Goal: Information Seeking & Learning: Learn about a topic

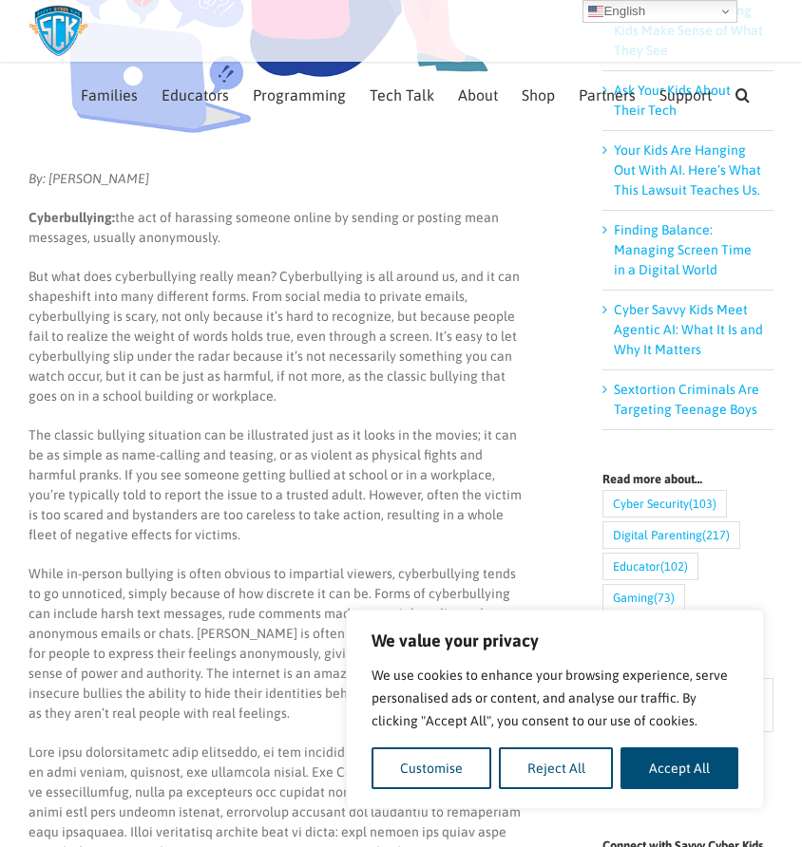
scroll to position [448, 0]
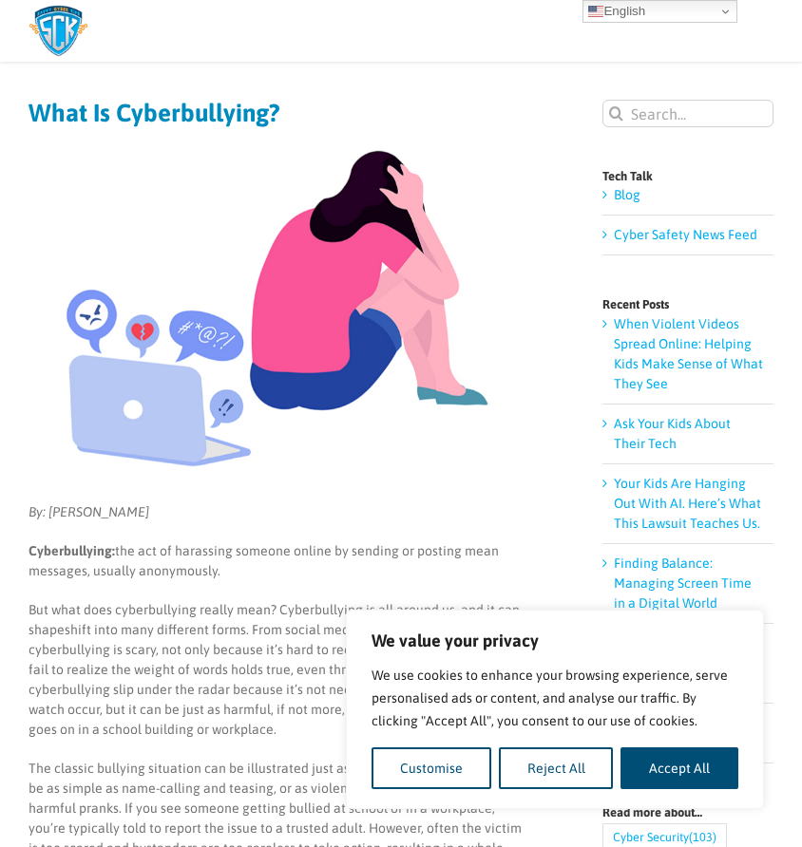
scroll to position [93, 0]
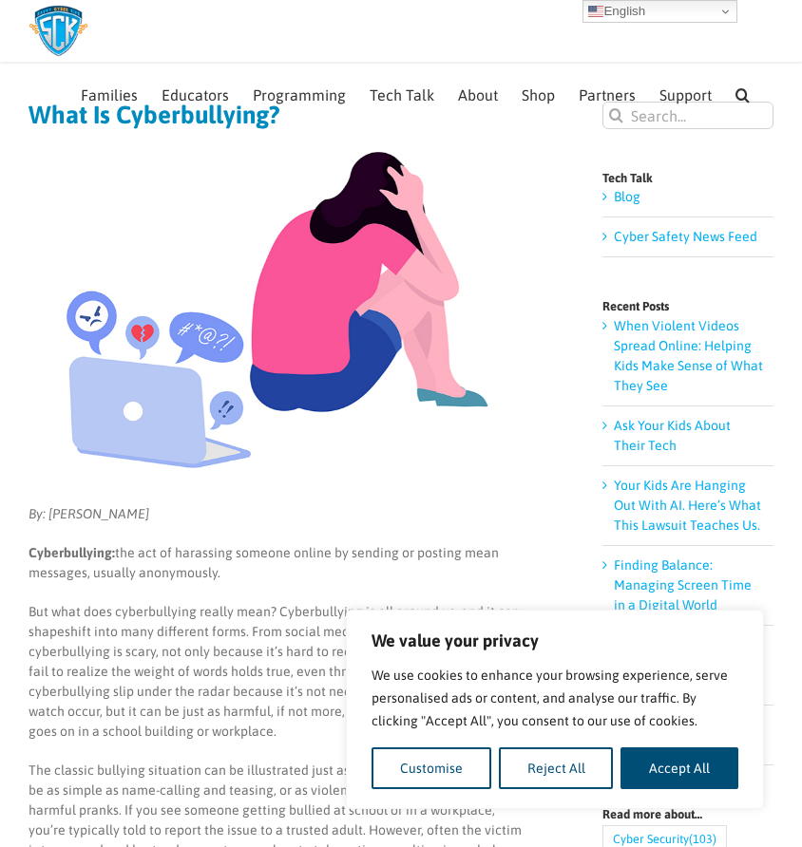
click at [371, 312] on img at bounding box center [277, 310] width 498 height 332
click at [372, 313] on img at bounding box center [277, 310] width 498 height 332
